Goal: Navigation & Orientation: Find specific page/section

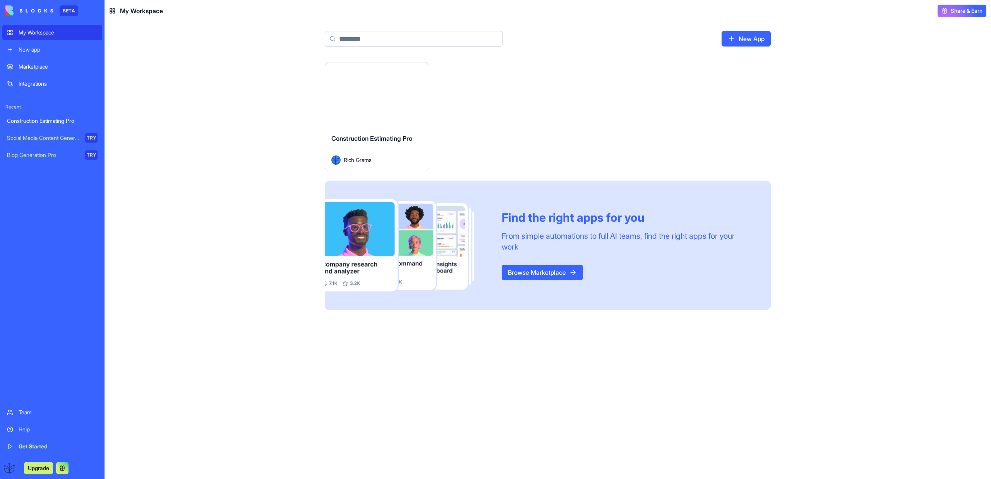
click at [387, 100] on button "Launch" at bounding box center [377, 94] width 58 height 15
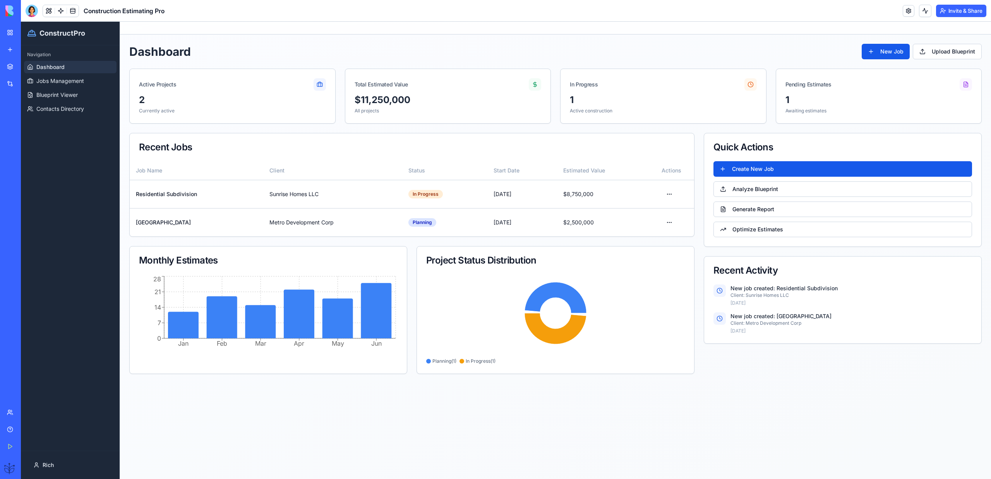
click at [754, 177] on div "Create New Job Analyze Blueprint Generate Report Optimize Estimates" at bounding box center [842, 203] width 277 height 85
click at [754, 168] on button "Create New Job" at bounding box center [843, 168] width 259 height 15
click at [752, 188] on button "Analyze Blueprint" at bounding box center [843, 188] width 259 height 15
click at [753, 211] on button "Generate Report" at bounding box center [843, 208] width 259 height 15
click at [668, 196] on html "ConstructPro Navigation Dashboard Jobs Management Blueprint Viewer Contacts Dir…" at bounding box center [506, 250] width 971 height 457
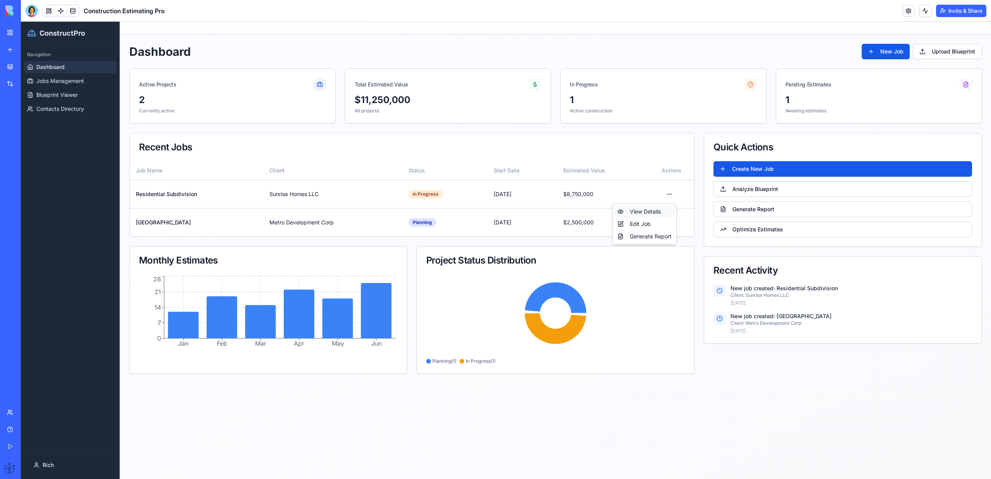
click at [649, 210] on div "View Details" at bounding box center [645, 211] width 60 height 12
click at [669, 198] on html "ConstructPro Navigation Dashboard Jobs Management Blueprint Viewer Contacts Dir…" at bounding box center [506, 250] width 971 height 457
click at [645, 225] on div "Edit Job" at bounding box center [645, 224] width 60 height 12
click at [62, 79] on span "Jobs Management" at bounding box center [60, 81] width 48 height 8
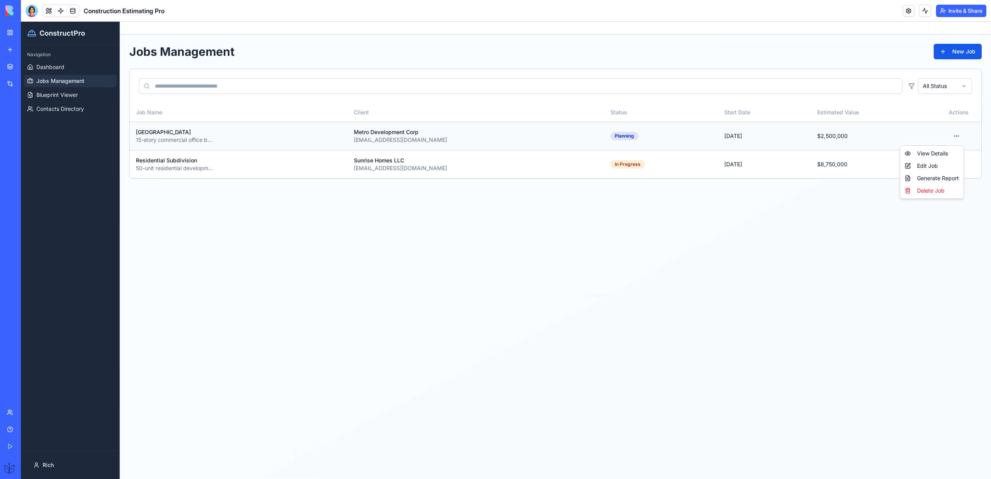
click at [958, 136] on html "ConstructPro Navigation Dashboard Jobs Management Blueprint Viewer Contacts Dir…" at bounding box center [506, 250] width 971 height 457
click at [944, 153] on div "View Details" at bounding box center [932, 153] width 60 height 12
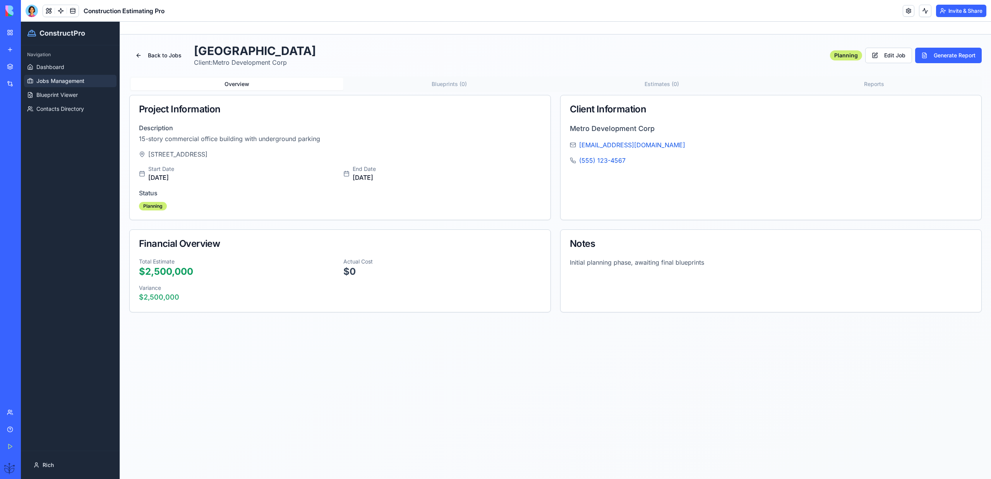
click at [475, 75] on div "Back to Jobs Downtown Office Complex Client: Metro Development Corp Planning Ed…" at bounding box center [555, 178] width 853 height 268
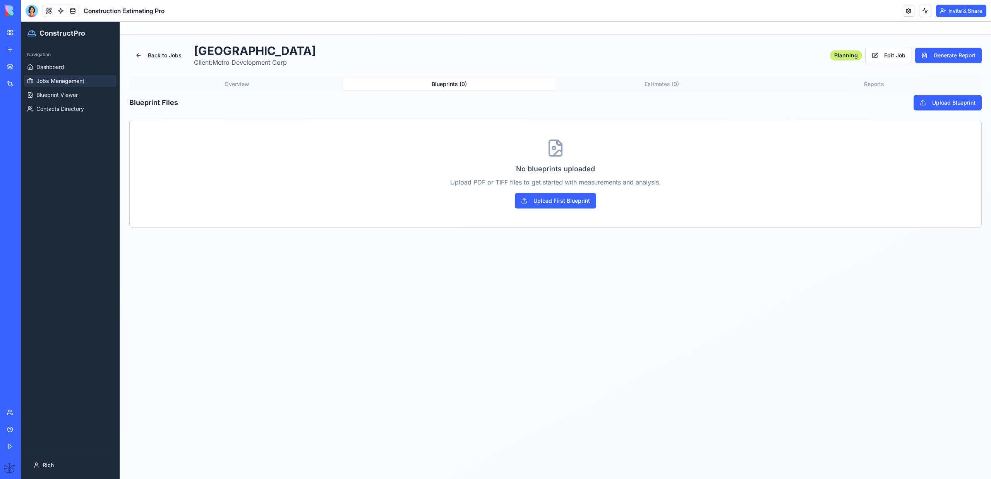
click at [472, 79] on button "Blueprints ( 0 )" at bounding box center [450, 84] width 213 height 12
click at [45, 79] on span "Jobs Management" at bounding box center [60, 81] width 48 height 8
click at [43, 69] on span "Dashboard" at bounding box center [50, 67] width 28 height 8
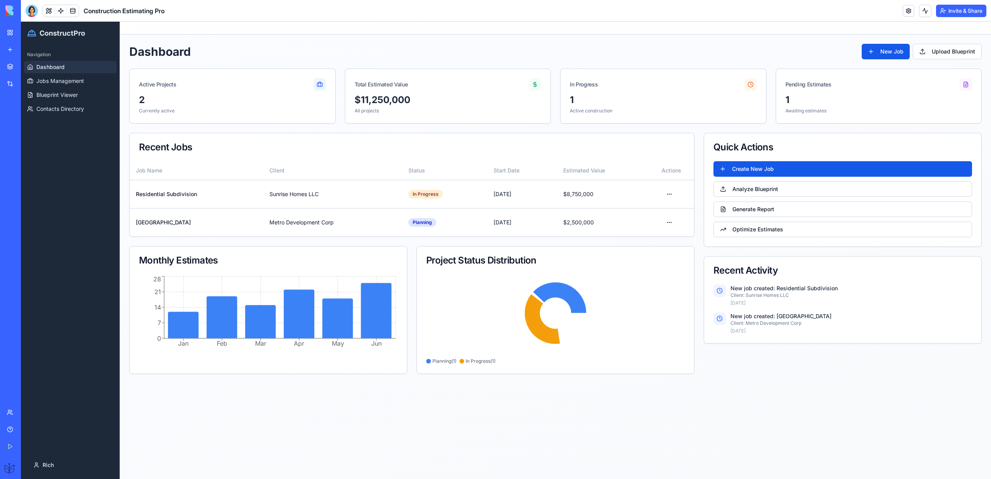
click at [45, 81] on span "Jobs Management" at bounding box center [60, 81] width 48 height 8
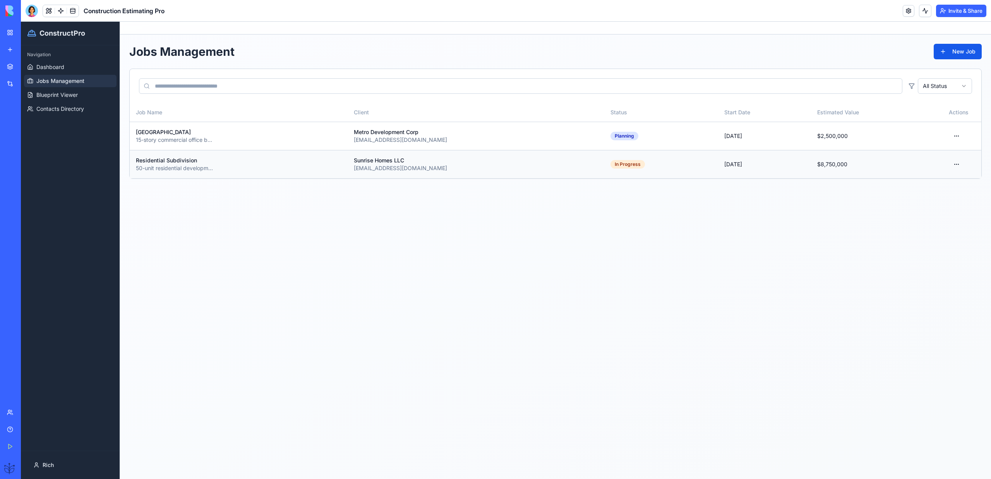
click at [278, 161] on div "Residential Subdivision" at bounding box center [239, 160] width 206 height 8
click at [58, 98] on span "Blueprint Viewer" at bounding box center [56, 95] width 41 height 8
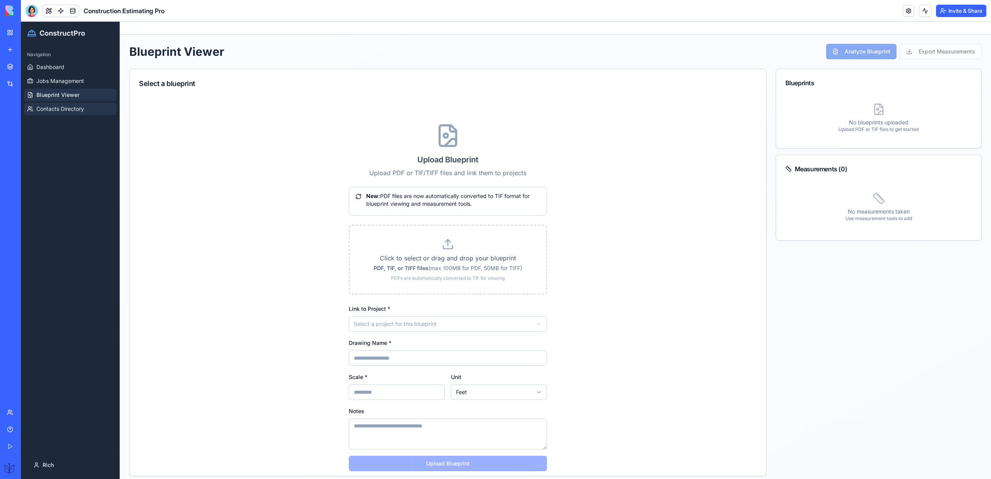
click at [39, 108] on span "Contacts Directory" at bounding box center [60, 109] width 48 height 8
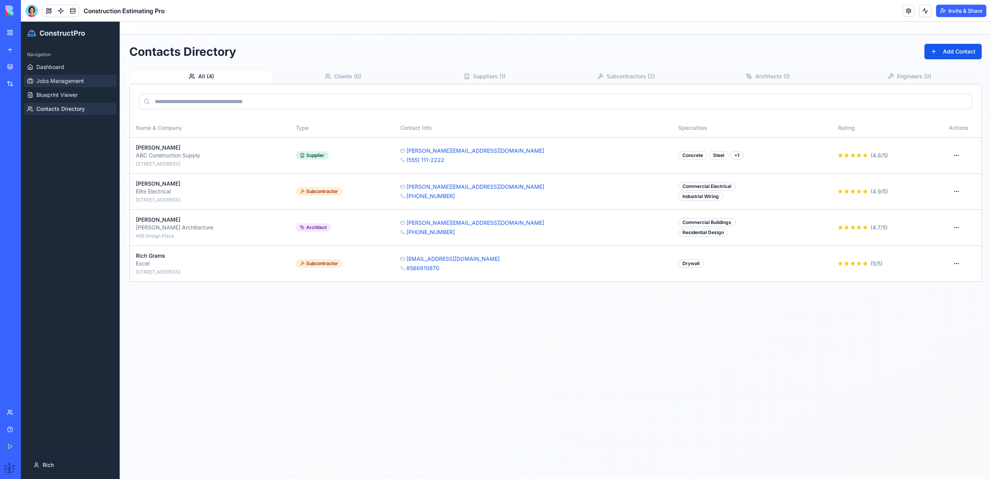
click at [51, 81] on span "Jobs Management" at bounding box center [60, 81] width 48 height 8
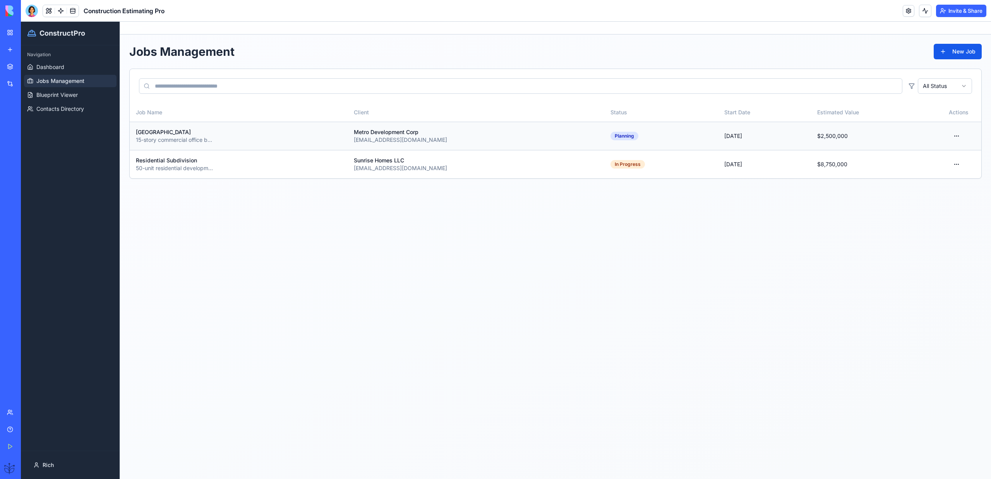
click at [277, 143] on td "[GEOGRAPHIC_DATA] 15-story commercial office building with underground parking" at bounding box center [239, 136] width 218 height 28
click at [964, 133] on html "ConstructPro Navigation Dashboard Jobs Management Blueprint Viewer Contacts Dir…" at bounding box center [506, 250] width 971 height 457
click at [937, 155] on div "View Details" at bounding box center [932, 153] width 60 height 12
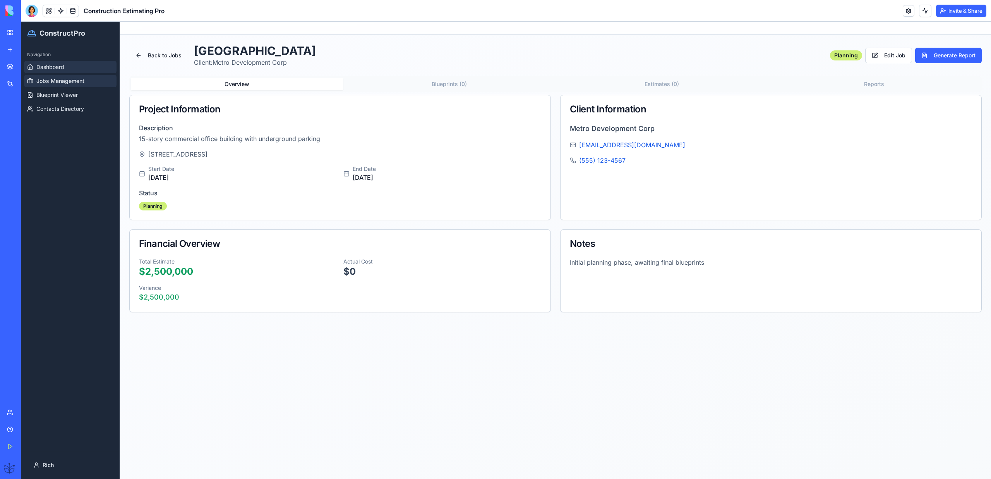
click at [40, 63] on span "Dashboard" at bounding box center [50, 67] width 28 height 8
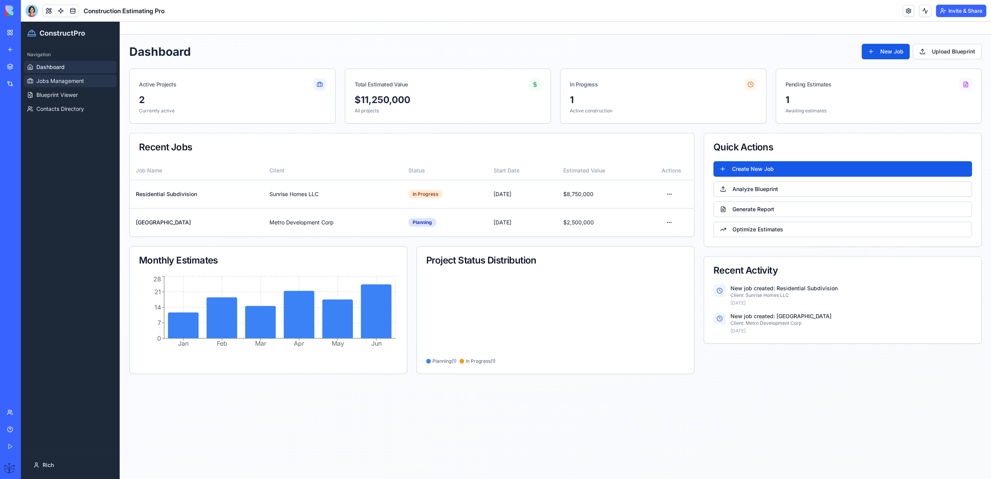
click at [48, 77] on span "Jobs Management" at bounding box center [60, 81] width 48 height 8
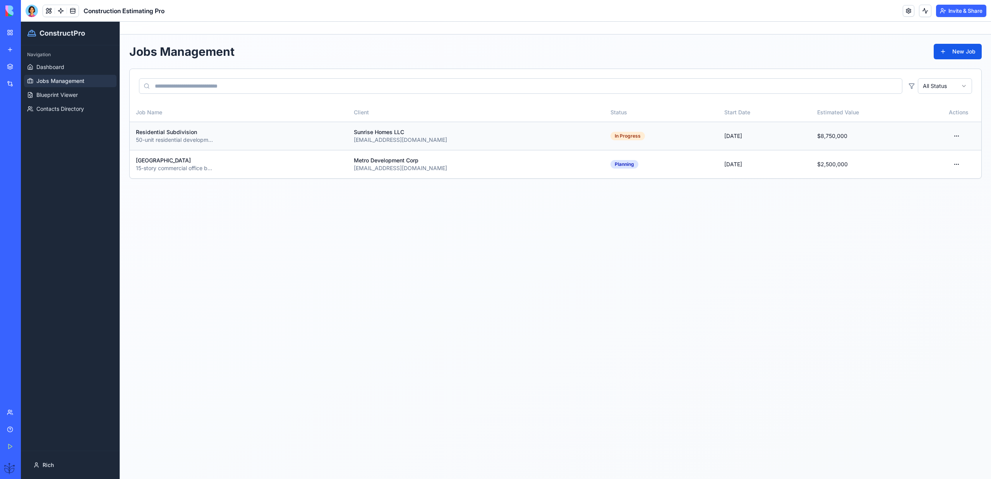
click at [950, 167] on html "ConstructPro Navigation Dashboard Jobs Management Blueprint Viewer Contacts Dir…" at bounding box center [506, 250] width 971 height 457
click at [942, 178] on div "View Details" at bounding box center [932, 181] width 60 height 12
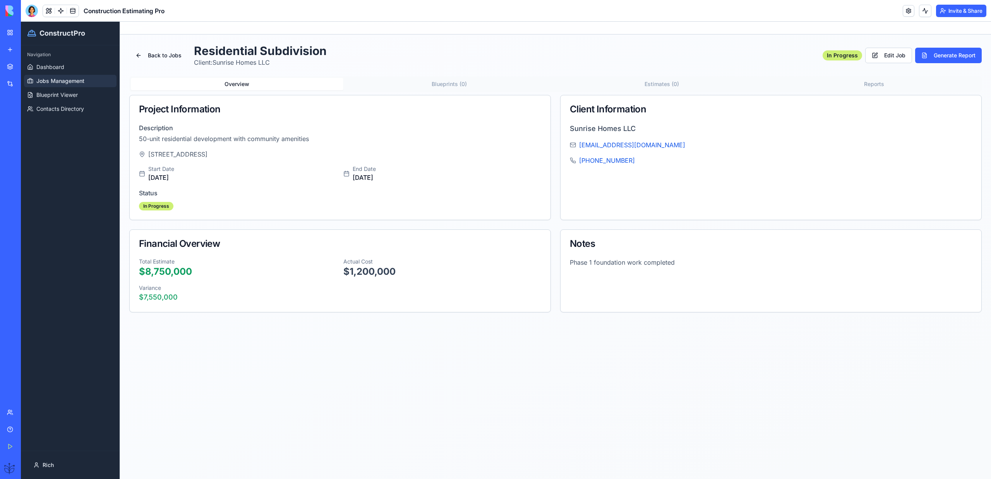
click at [451, 85] on button "Blueprints ( 0 )" at bounding box center [450, 84] width 213 height 12
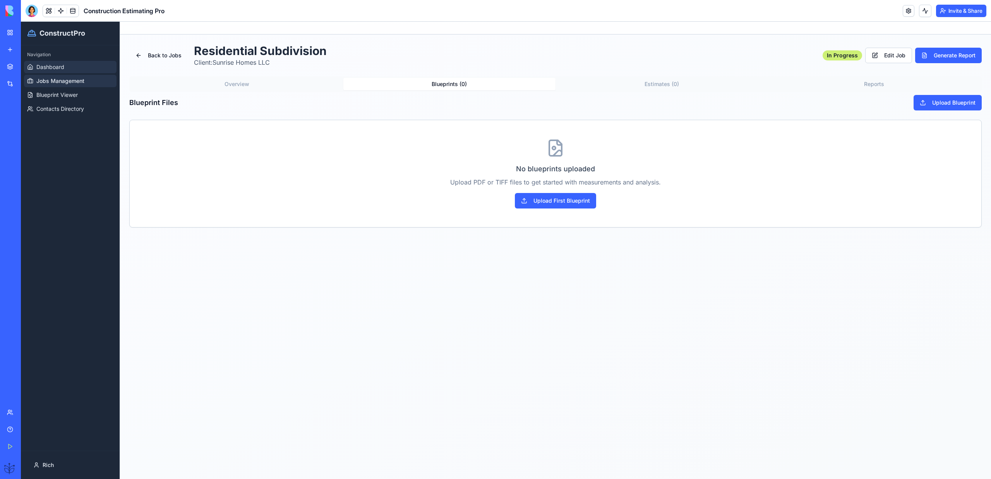
click at [74, 65] on link "Dashboard" at bounding box center [70, 67] width 93 height 12
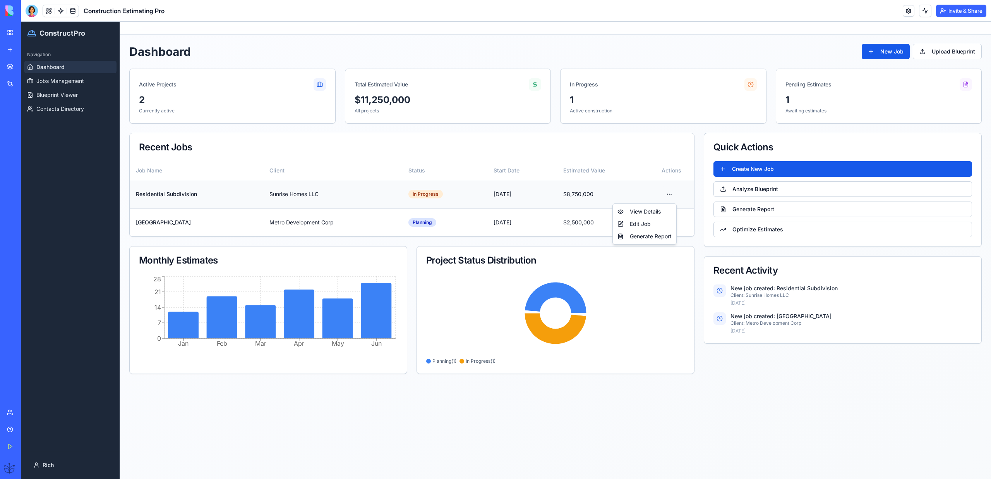
click at [666, 196] on html "ConstructPro Navigation Dashboard Jobs Management Blueprint Viewer Contacts Dir…" at bounding box center [506, 250] width 971 height 457
click at [54, 93] on html "ConstructPro Navigation Dashboard Jobs Management Blueprint Viewer Contacts Dir…" at bounding box center [506, 250] width 971 height 457
click at [35, 464] on html "ConstructPro Navigation Dashboard Jobs Management Blueprint Viewer Contacts Dir…" at bounding box center [506, 250] width 971 height 457
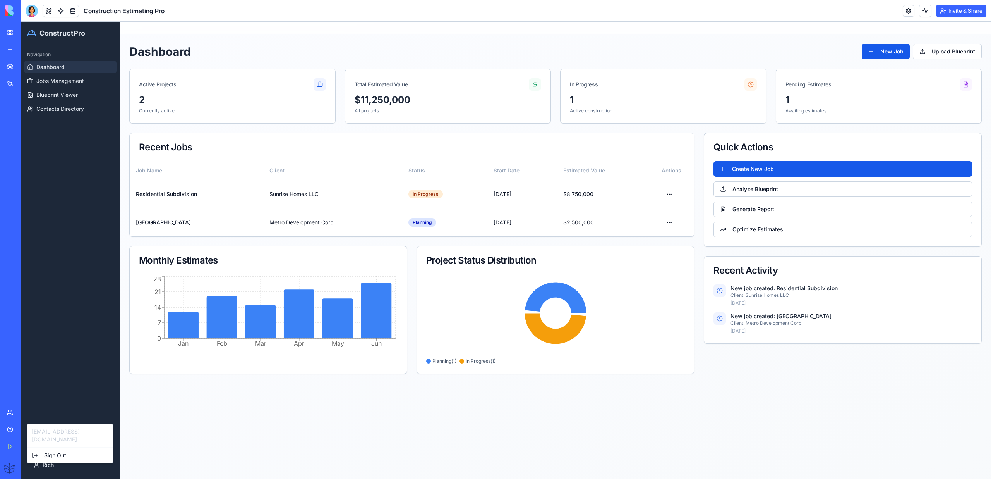
click at [88, 257] on html "ConstructPro Navigation Dashboard Jobs Management Blueprint Viewer Contacts Dir…" at bounding box center [506, 250] width 971 height 457
click at [57, 110] on span "Contacts Directory" at bounding box center [60, 109] width 48 height 8
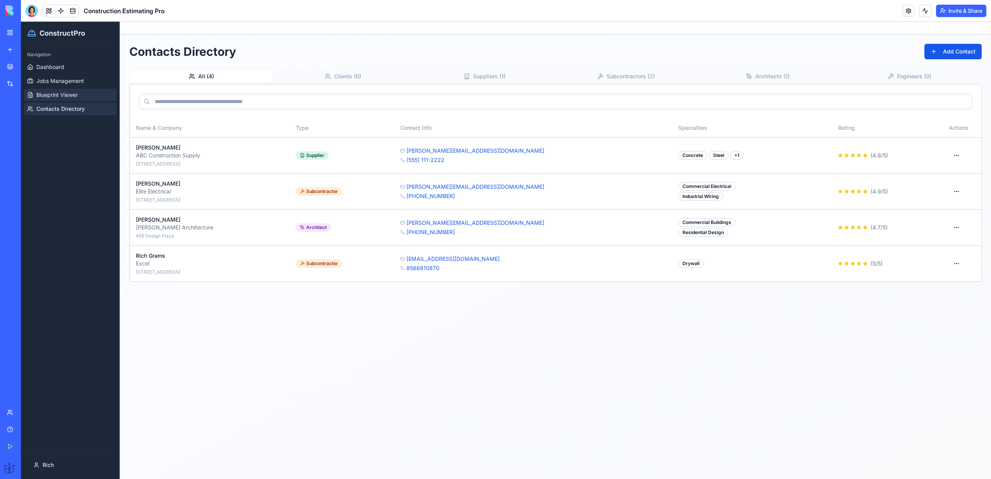
click at [59, 89] on link "Blueprint Viewer" at bounding box center [70, 95] width 93 height 12
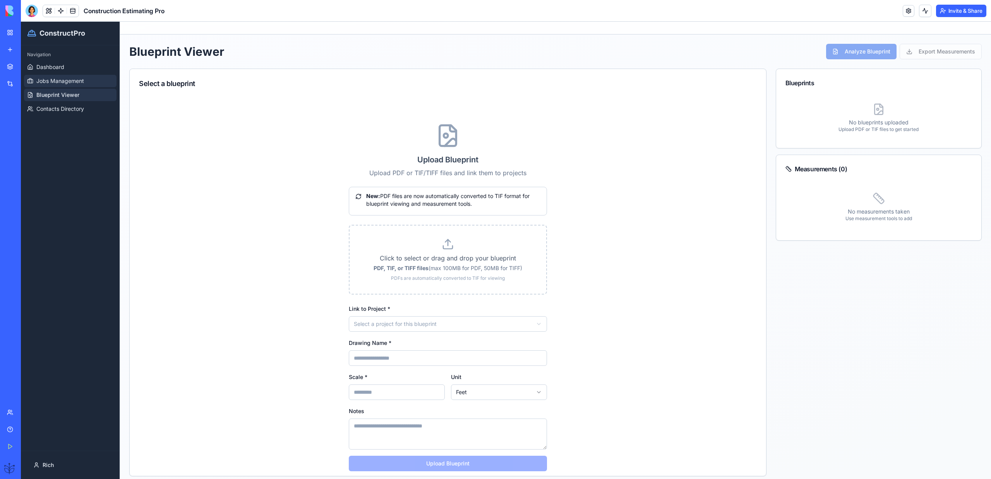
click at [59, 84] on span "Jobs Management" at bounding box center [60, 81] width 48 height 8
click at [49, 8] on button at bounding box center [49, 11] width 12 height 12
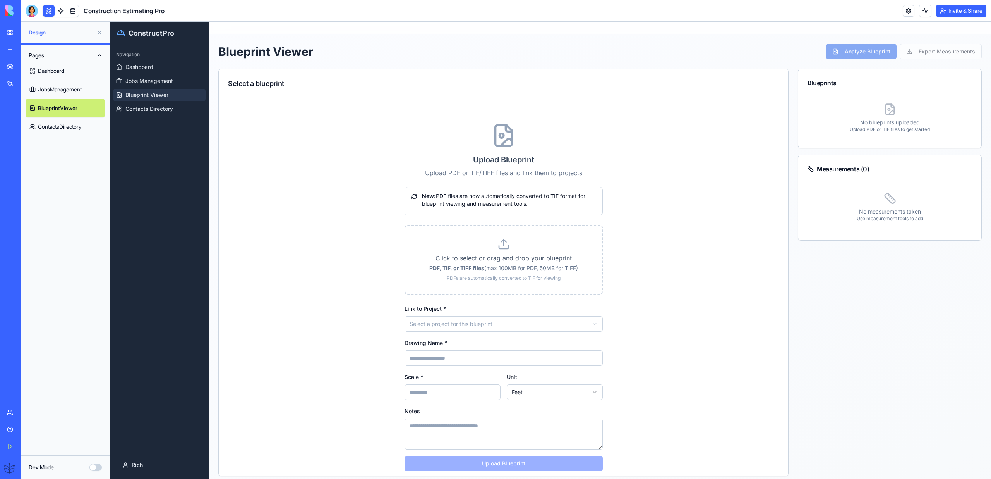
click at [91, 58] on button "Pages" at bounding box center [65, 55] width 79 height 12
click at [86, 56] on button "Pages" at bounding box center [65, 55] width 79 height 12
click at [96, 464] on button "Dev Mode" at bounding box center [95, 467] width 12 height 7
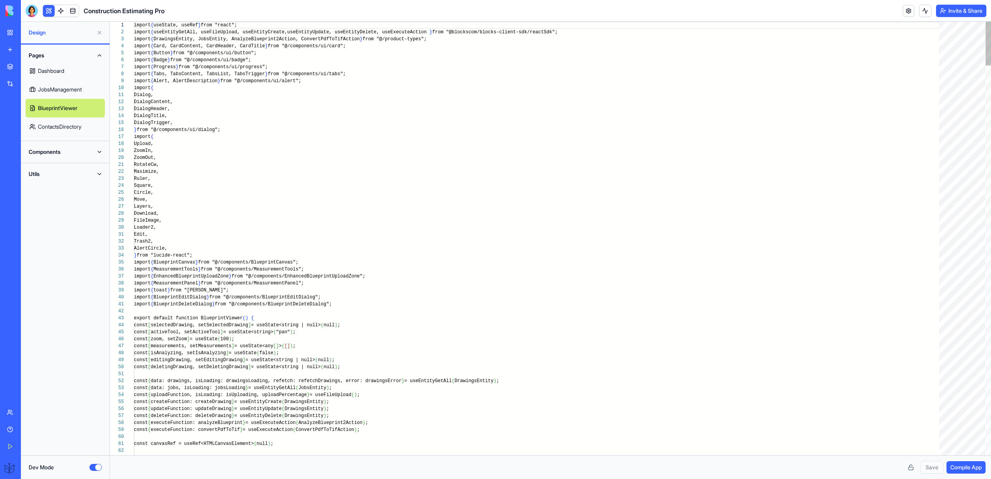
scroll to position [42, 0]
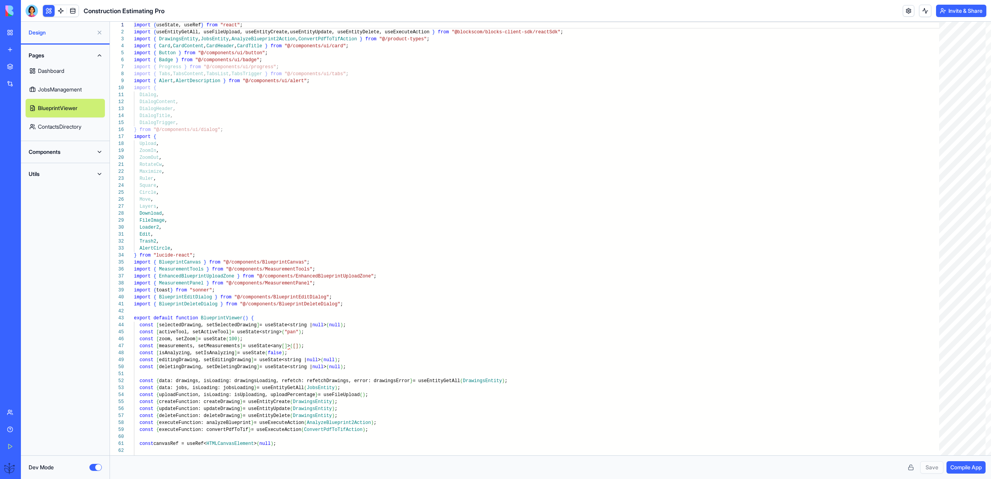
click at [52, 156] on button "Components" at bounding box center [65, 152] width 79 height 12
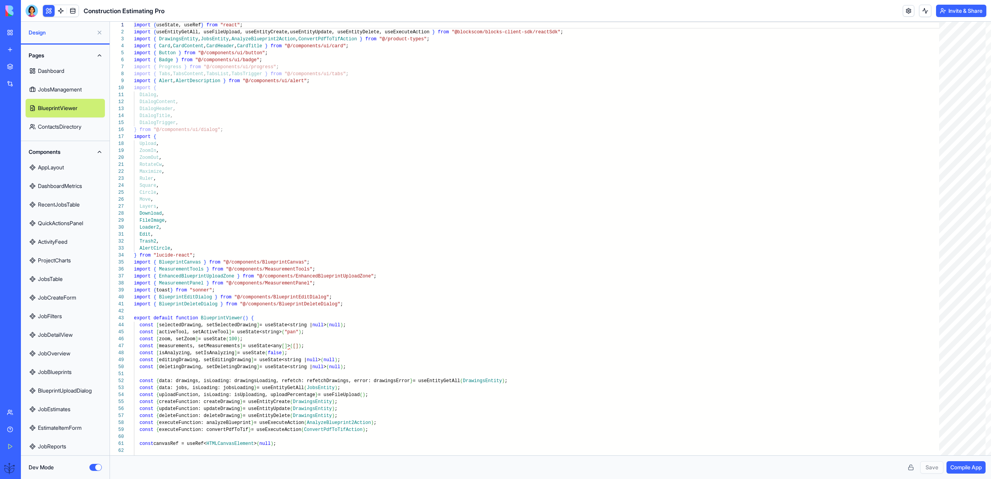
click at [2, 472] on div "Upgrade" at bounding box center [10, 468] width 16 height 22
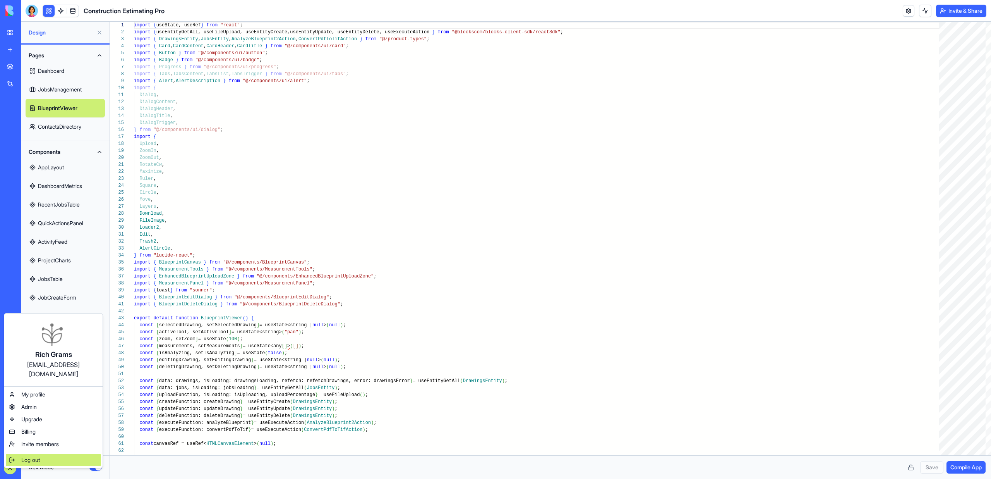
click at [21, 456] on span "Log out" at bounding box center [30, 460] width 19 height 8
